Goal: Find specific page/section: Find specific page/section

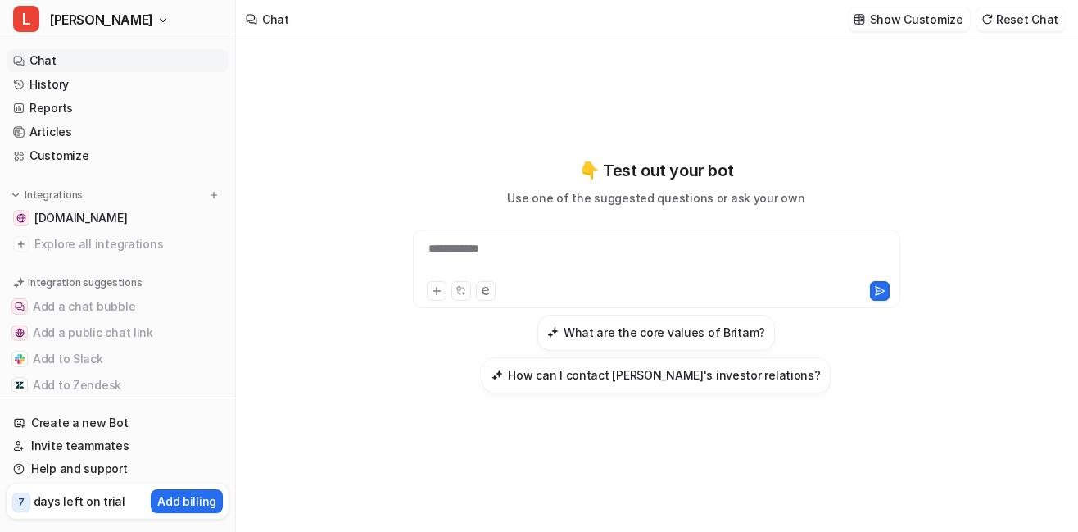
click at [83, 202] on div "Integrations" at bounding box center [50, 195] width 75 height 16
click at [74, 200] on p "Integrations" at bounding box center [54, 194] width 58 height 13
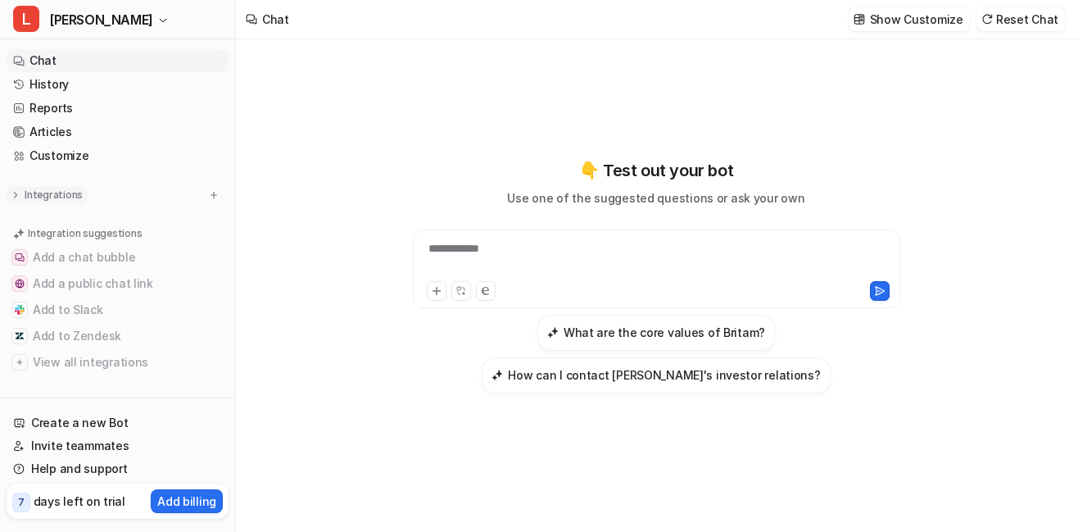
click at [74, 200] on p "Integrations" at bounding box center [54, 194] width 58 height 13
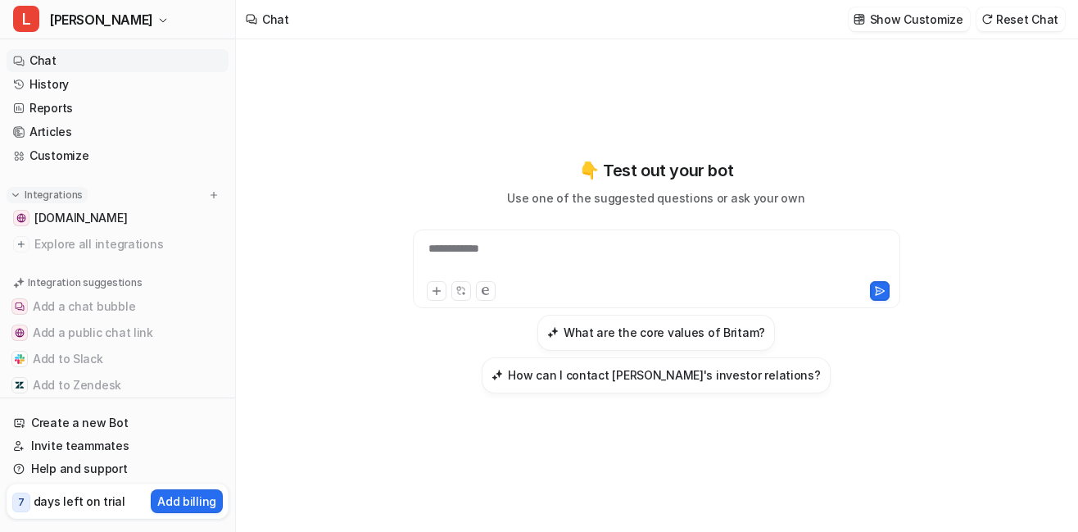
click at [74, 200] on p "Integrations" at bounding box center [54, 194] width 58 height 13
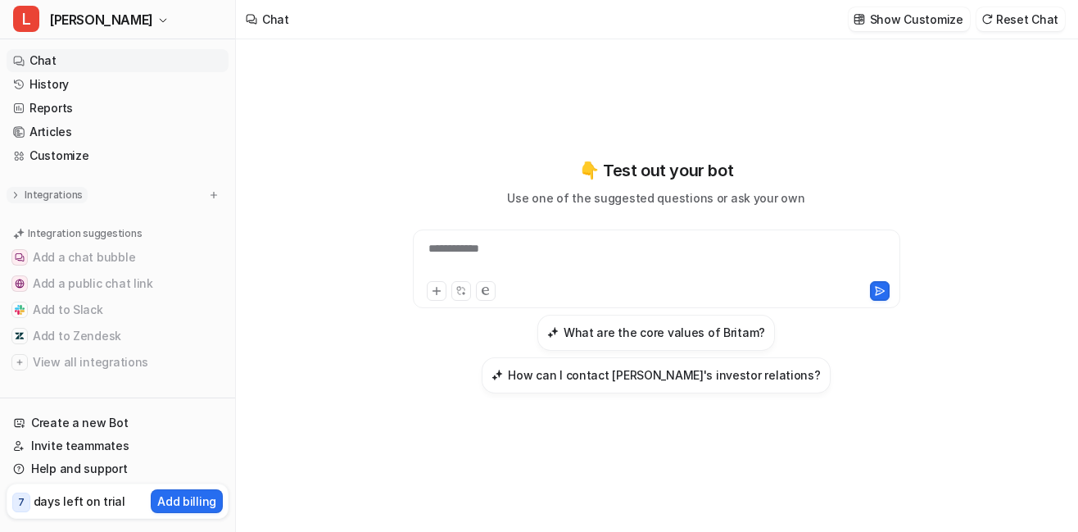
click at [72, 197] on p "Integrations" at bounding box center [54, 194] width 58 height 13
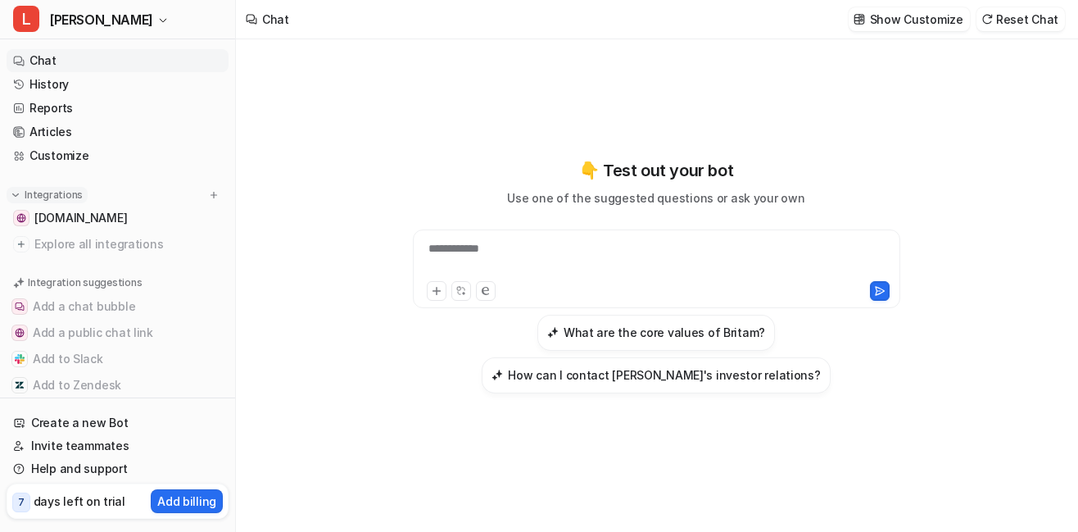
click at [72, 197] on p "Integrations" at bounding box center [54, 194] width 58 height 13
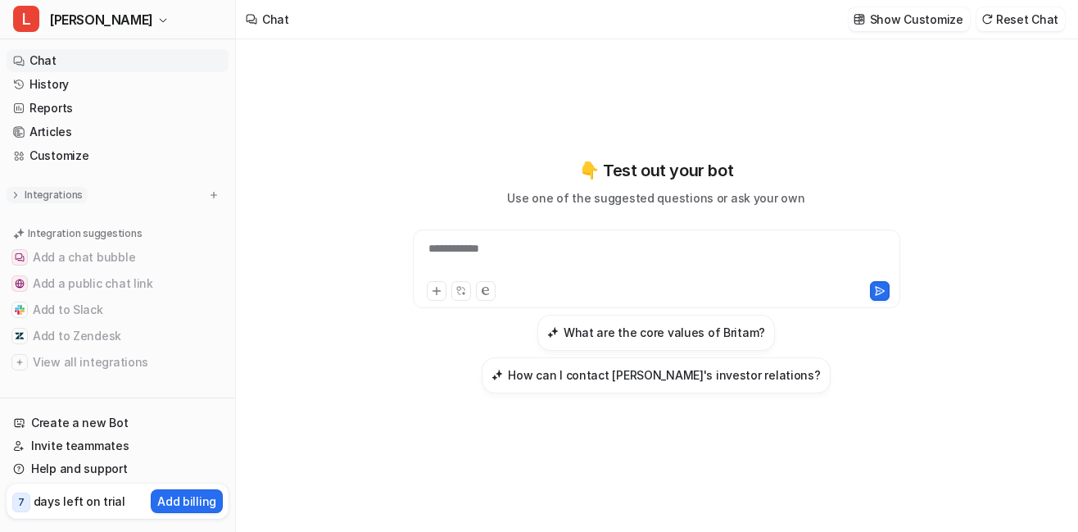
click at [72, 197] on p "Integrations" at bounding box center [54, 194] width 58 height 13
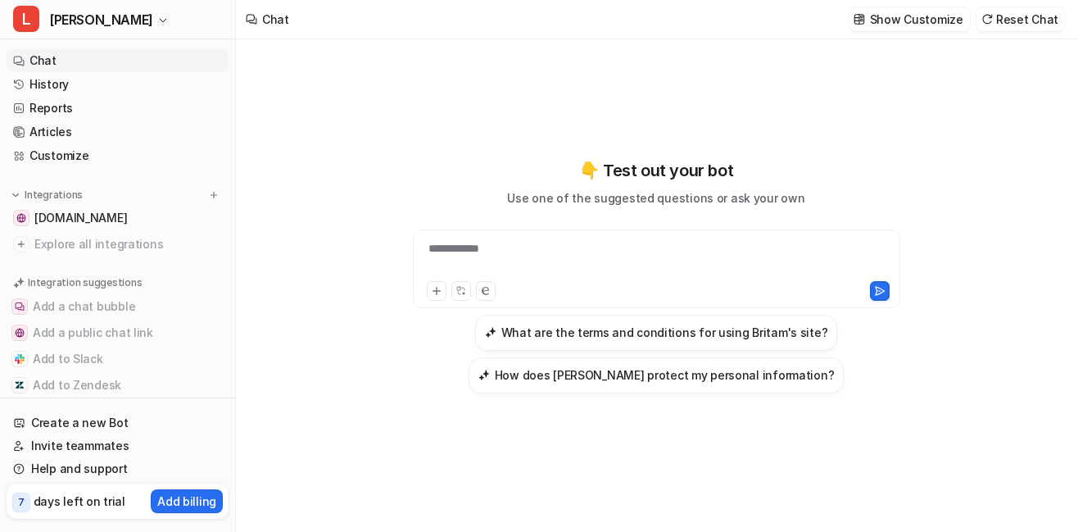
click at [211, 185] on nav "Chat History Reports Articles Customize Integrations www.britam.com Explore all…" at bounding box center [117, 220] width 235 height 355
click at [208, 194] on img at bounding box center [213, 194] width 11 height 11
click at [208, 198] on img at bounding box center [213, 194] width 11 height 11
